Goal: Information Seeking & Learning: Find specific fact

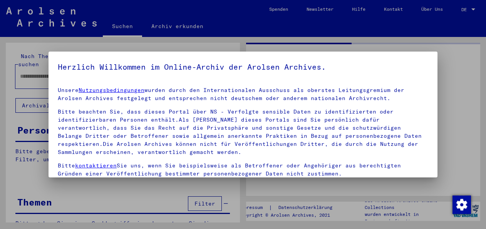
type input "*******"
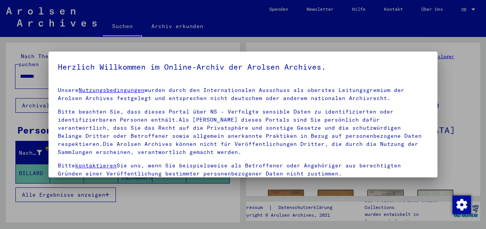
click at [287, 189] on div at bounding box center [243, 114] width 486 height 229
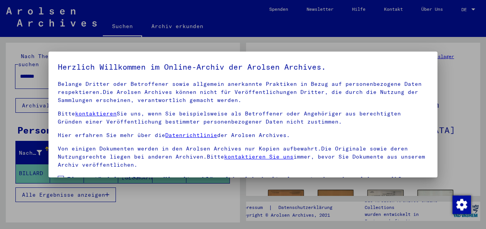
scroll to position [61, 0]
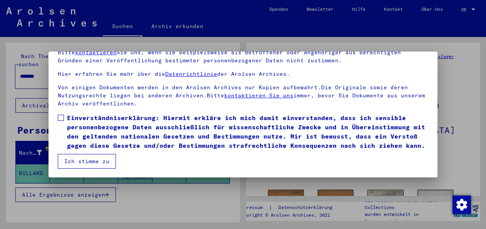
click at [60, 115] on span at bounding box center [61, 118] width 6 height 6
click at [87, 161] on button "Ich stimme zu" at bounding box center [87, 161] width 58 height 15
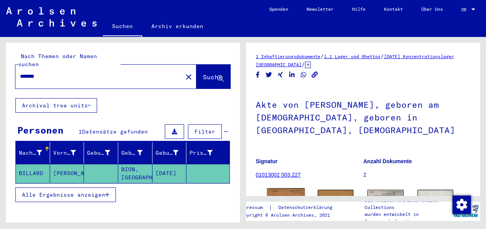
click at [284, 188] on img at bounding box center [286, 201] width 38 height 27
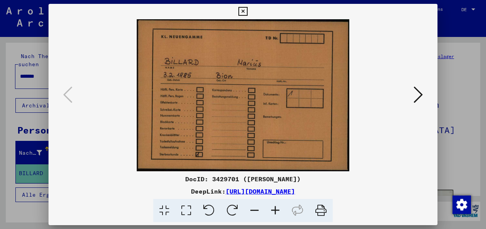
click at [418, 92] on icon at bounding box center [417, 94] width 9 height 18
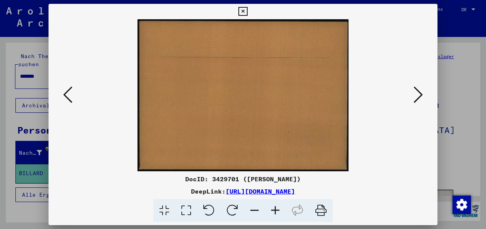
click at [418, 93] on icon at bounding box center [417, 94] width 9 height 18
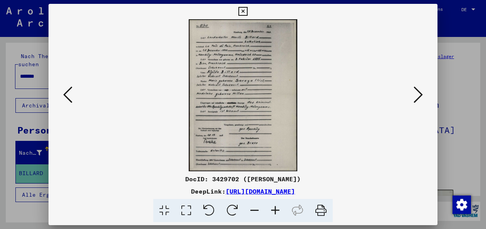
click at [421, 93] on icon at bounding box center [417, 94] width 9 height 18
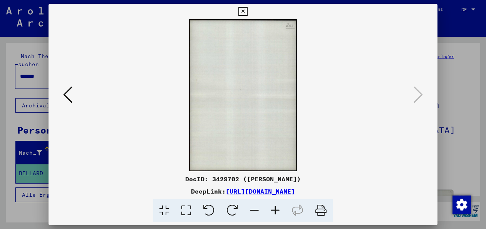
click at [66, 94] on icon at bounding box center [67, 94] width 9 height 18
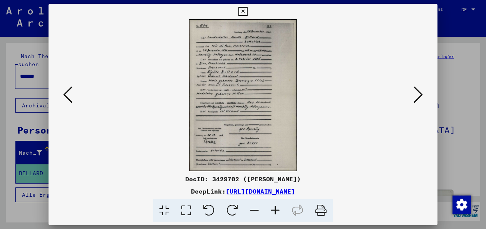
click at [241, 11] on icon at bounding box center [242, 11] width 9 height 9
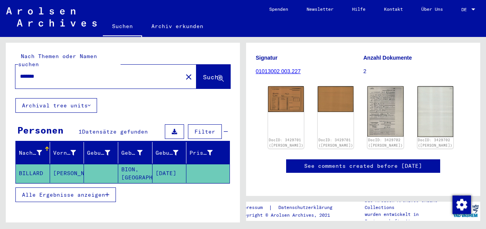
scroll to position [123, 0]
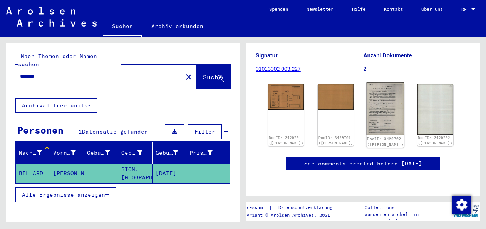
click at [368, 82] on img at bounding box center [385, 108] width 38 height 53
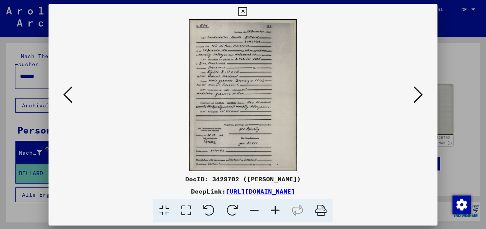
click at [368, 74] on img at bounding box center [243, 95] width 336 height 152
click at [422, 94] on icon at bounding box center [417, 94] width 9 height 18
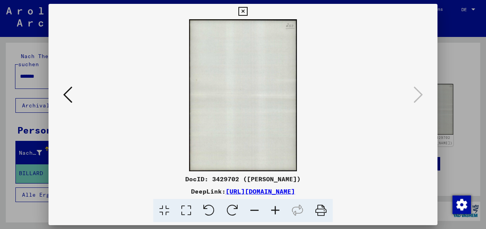
click at [241, 9] on icon at bounding box center [242, 11] width 9 height 9
